Goal: Transaction & Acquisition: Register for event/course

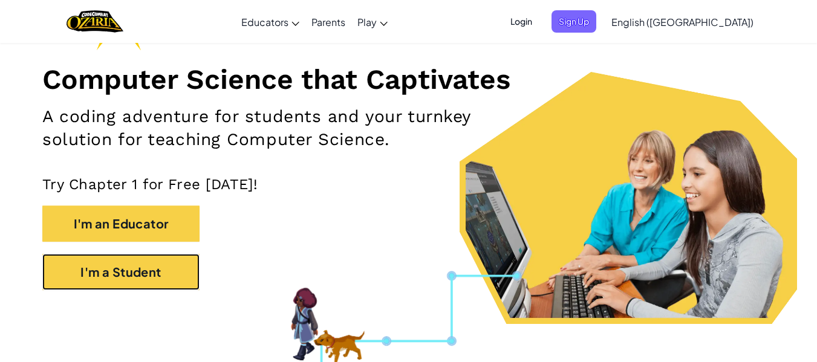
click at [126, 265] on button "I'm a Student" at bounding box center [120, 272] width 157 height 36
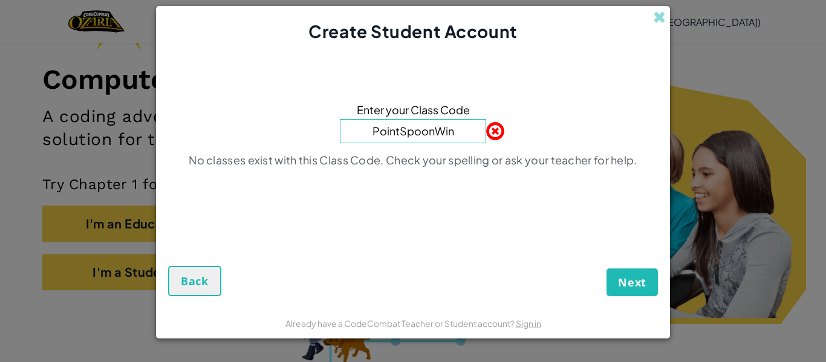
type input "PointSpoonWin"
click at [607, 269] on button "Next" at bounding box center [632, 283] width 51 height 28
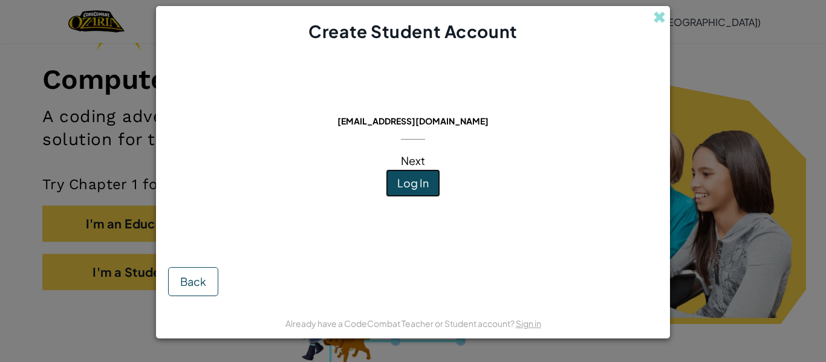
click at [415, 183] on span "Log In" at bounding box center [412, 183] width 31 height 14
